Goal: Check status: Check status

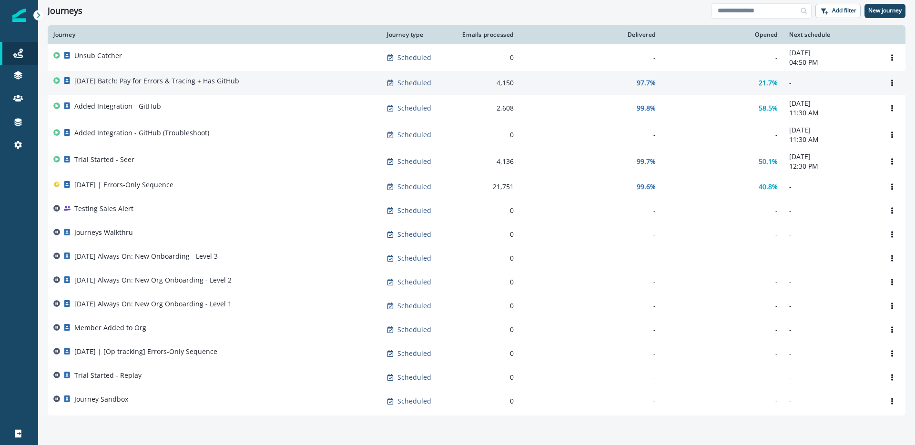
click at [140, 83] on p "[DATE] Batch: Pay for Errors & Tracing + Has GitHub" at bounding box center [156, 81] width 165 height 10
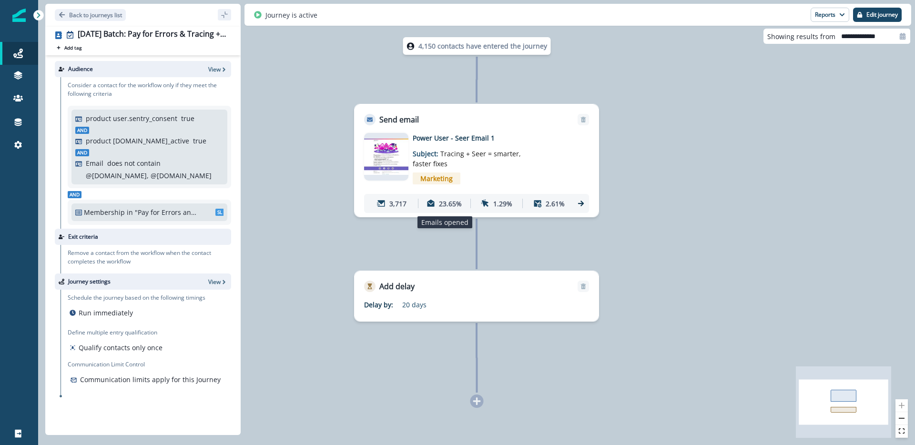
click at [448, 206] on p "23.65%" at bounding box center [450, 204] width 23 height 10
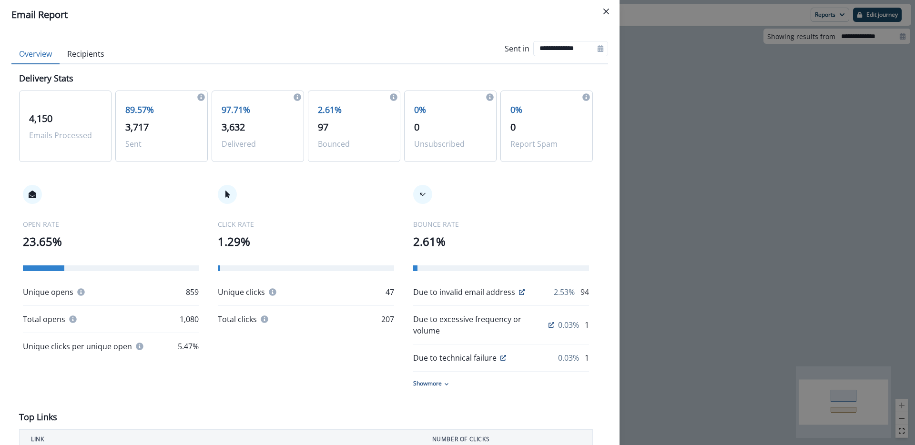
click at [754, 152] on div "**********" at bounding box center [457, 222] width 915 height 445
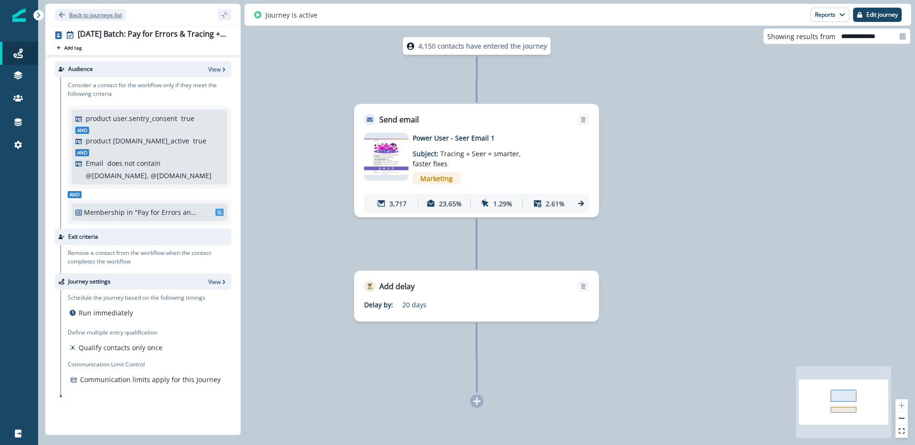
click at [72, 17] on p "Back to journeys list" at bounding box center [95, 15] width 53 height 8
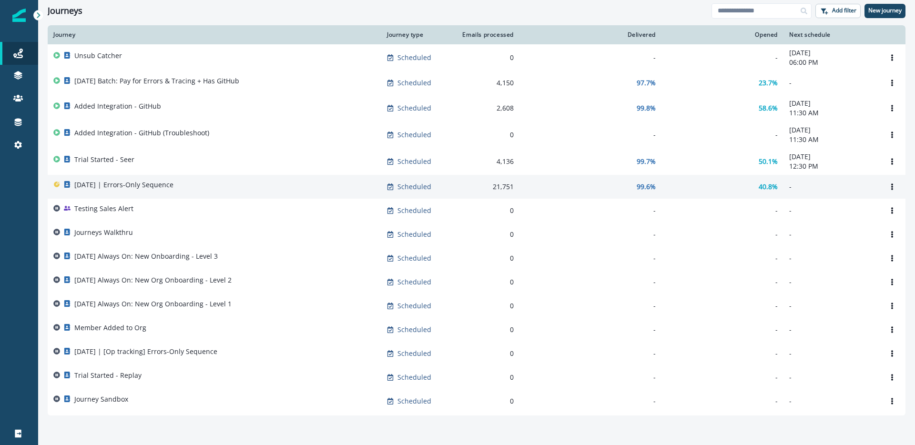
click at [157, 185] on p "[DATE] | Errors-Only Sequence" at bounding box center [123, 185] width 99 height 10
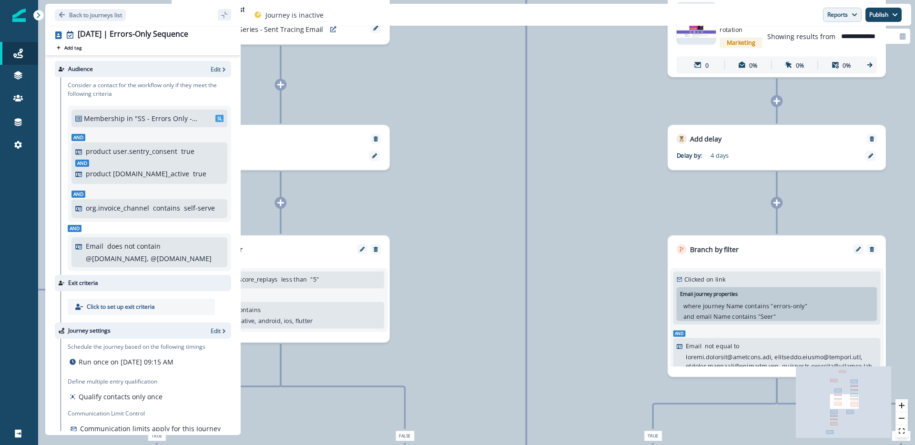
click at [834, 17] on button "Reports" at bounding box center [842, 15] width 39 height 14
click at [808, 35] on p "Email Report" at bounding box center [791, 38] width 46 height 11
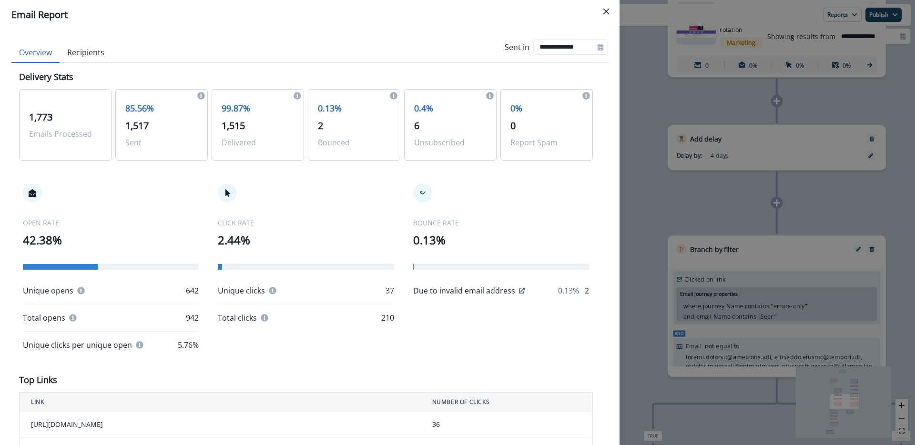
scroll to position [2, 0]
